Goal: Complete application form

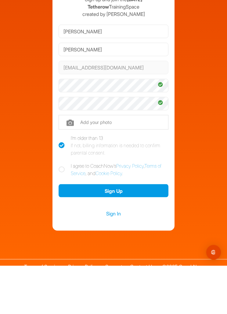
click at [79, 163] on input "file" at bounding box center [114, 170] width 110 height 15
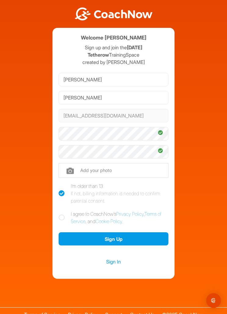
type input "C:\fakepath\IMG_1535.jpeg"
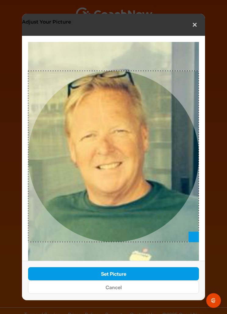
click at [163, 280] on button "Set Picture" at bounding box center [113, 273] width 171 height 13
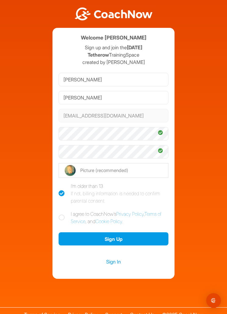
click at [64, 214] on icon at bounding box center [62, 217] width 6 height 6
click at [63, 210] on input "I agree to CoachNow's Privacy Policy , Terms of Service , and Cookie Policy ." at bounding box center [61, 212] width 4 height 4
checkbox input "true"
click at [128, 232] on button "Sign Up" at bounding box center [114, 238] width 110 height 13
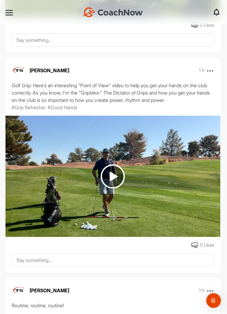
scroll to position [1746, 0]
